Goal: Task Accomplishment & Management: Manage account settings

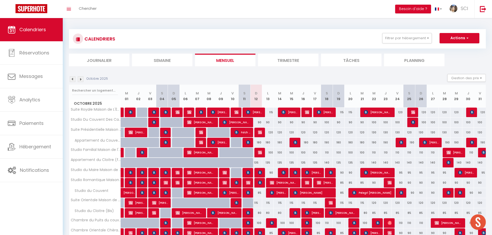
scroll to position [183, 0]
click at [93, 10] on span "Chercher" at bounding box center [88, 8] width 18 height 5
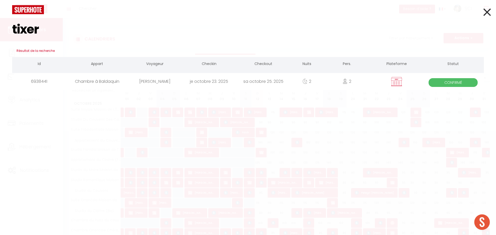
type input "tixer"
click at [207, 80] on div "je octobre 23. 2025" at bounding box center [209, 81] width 54 height 17
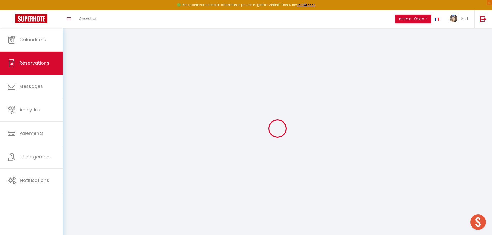
type input "[PERSON_NAME]"
type input "Tixer"
type input "dt23@sfr.fr"
type input "+33603112468"
select select "FR"
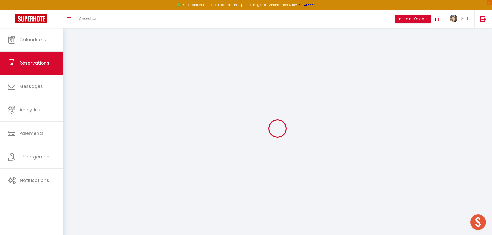
select select "12004"
select select "1"
type input "Jeu 23 Octobre 2025"
select select
type input "Sam 25 Octobre 2025"
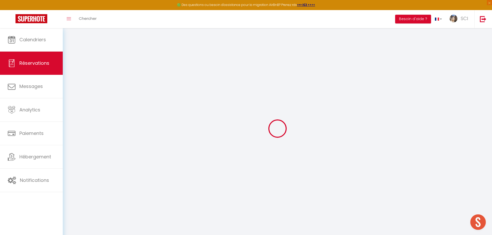
select select
type input "2"
select select "12"
select select
type input "133"
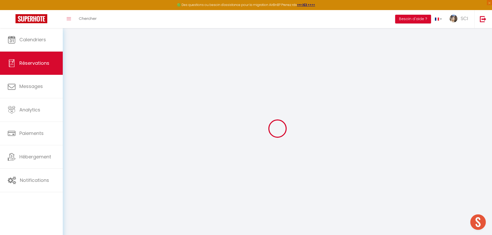
checkbox input "false"
type input "0"
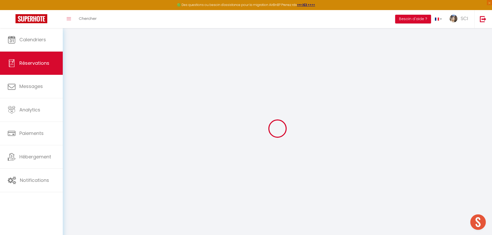
select select
select select "15"
checkbox input "false"
select select
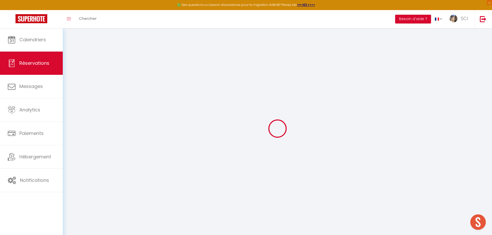
select select
checkbox input "false"
select select
checkbox input "false"
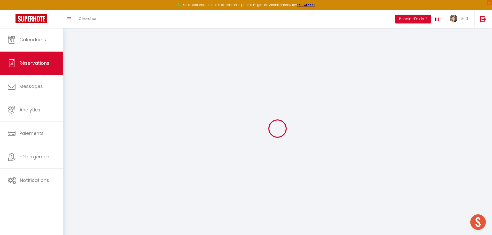
type textarea "PPCB cour"
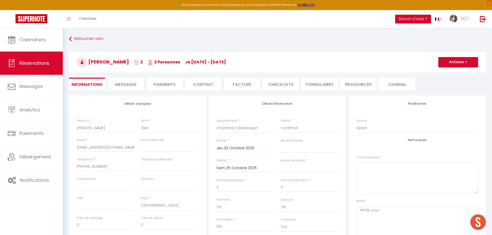
select select
checkbox input "false"
select select
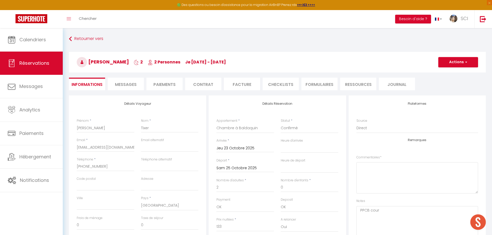
click at [256, 83] on li "Facture" at bounding box center [242, 84] width 36 height 13
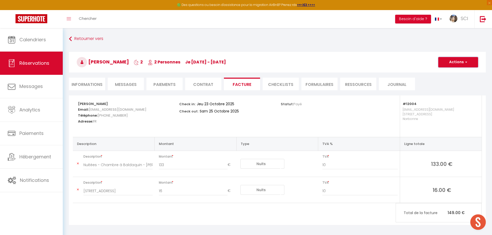
click at [467, 64] on span "button" at bounding box center [465, 62] width 3 height 5
click at [451, 81] on link "Aperçu et éditer" at bounding box center [454, 80] width 43 height 7
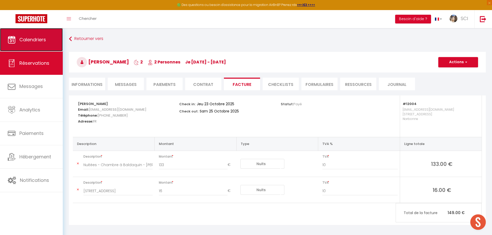
click at [27, 38] on span "Calendriers" at bounding box center [32, 39] width 27 height 6
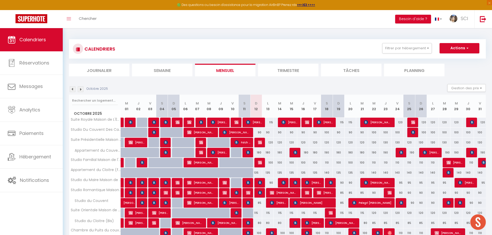
click at [410, 72] on li "Planning" at bounding box center [414, 70] width 60 height 13
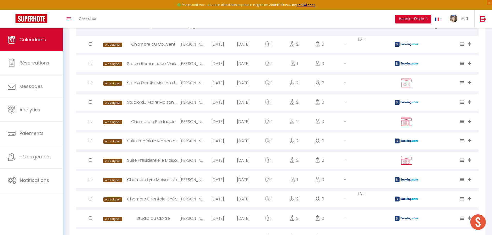
scroll to position [181, 0]
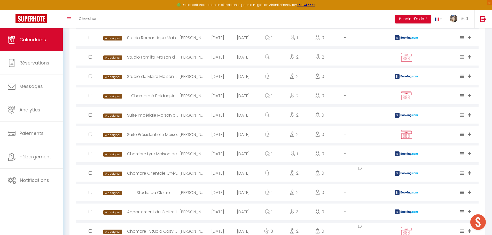
click at [170, 193] on div "Studio du Cloitre" at bounding box center [153, 193] width 52 height 17
select select "0"
select select "1"
select select
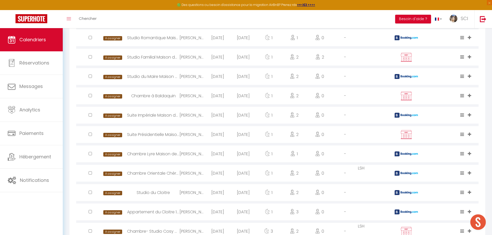
select select
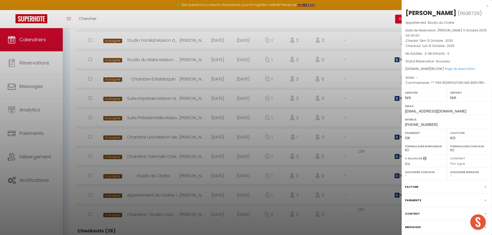
scroll to position [207, 0]
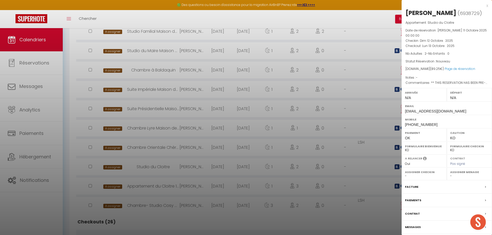
click at [421, 223] on div "Messages" at bounding box center [447, 227] width 90 height 13
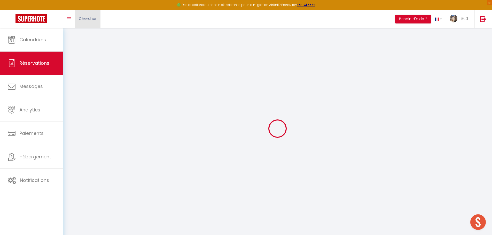
select select
checkbox input "false"
type textarea "** THIS RESERVATION HAS BEEN PRE-PAID ** BOOKING NOTE : Payment charge is EUR 1…"
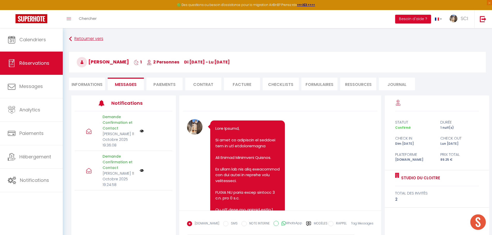
scroll to position [707, 0]
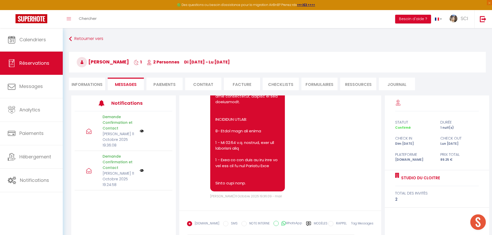
click at [92, 84] on li "Informations" at bounding box center [87, 84] width 36 height 13
select select
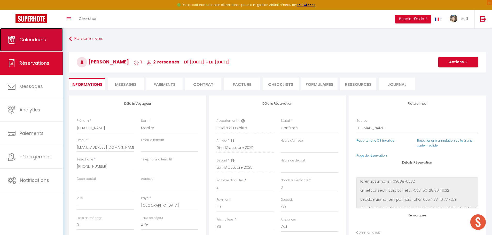
click at [28, 42] on span "Calendriers" at bounding box center [32, 39] width 27 height 6
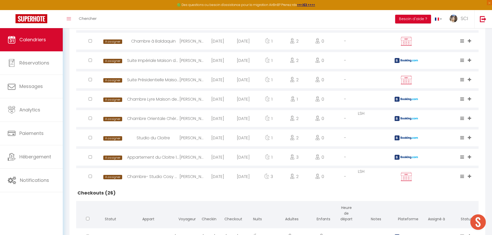
scroll to position [287, 0]
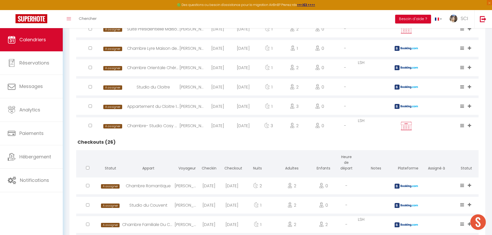
click at [160, 107] on div "Appartement du Cloitre 1er" at bounding box center [153, 106] width 52 height 17
select select "0"
select select "1"
select select
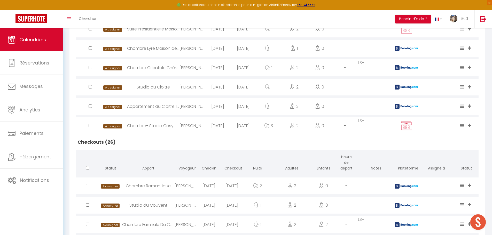
select select
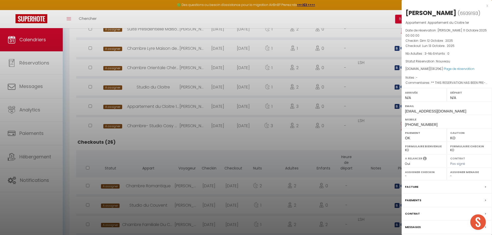
click at [151, 143] on div at bounding box center [246, 117] width 492 height 235
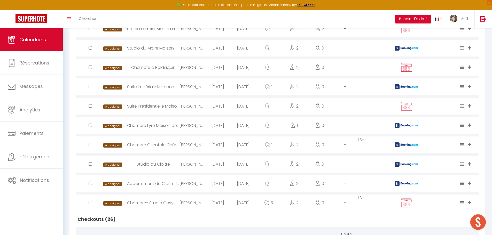
scroll to position [209, 0]
click at [322, 222] on h2 "Checkouts (26)" at bounding box center [277, 220] width 403 height 16
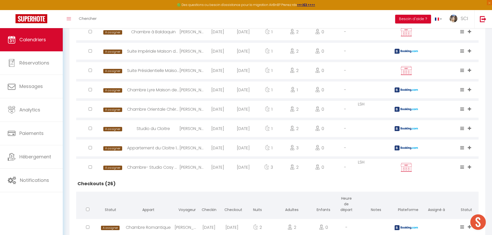
scroll to position [233, 0]
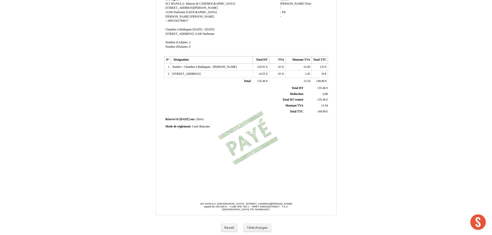
scroll to position [76, 0]
click at [259, 223] on div "Reset Télécharger" at bounding box center [246, 228] width 295 height 15
click at [255, 226] on button "Télécharger" at bounding box center [258, 228] width 28 height 9
